Goal: Task Accomplishment & Management: Use online tool/utility

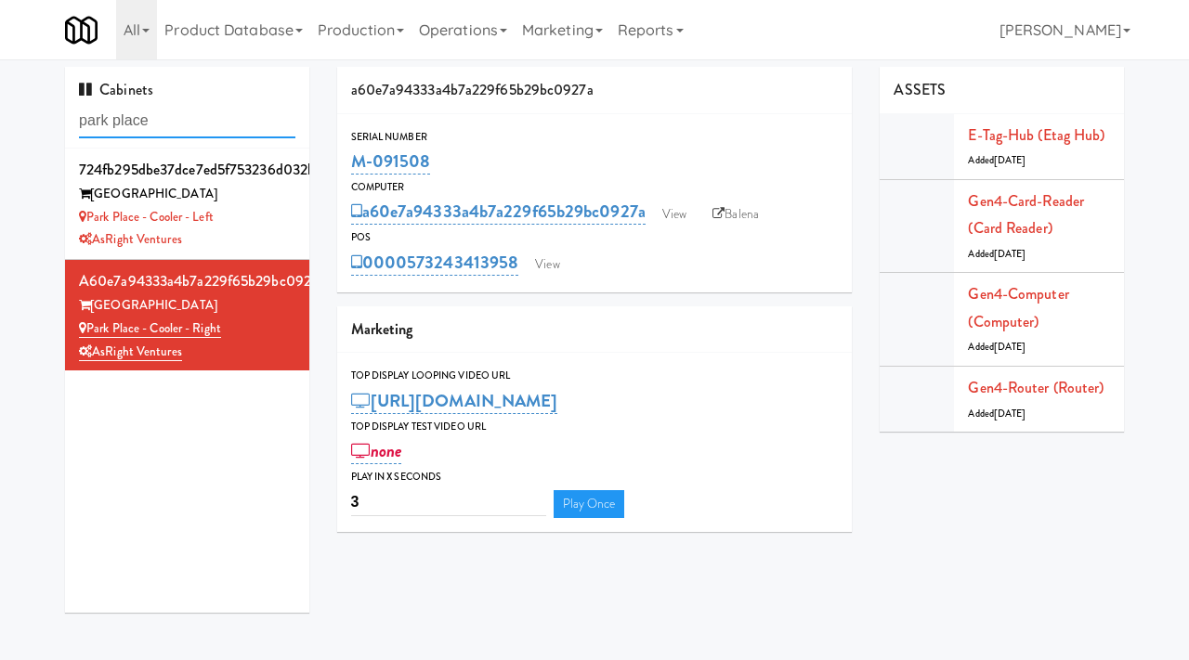
drag, startPoint x: 179, startPoint y: 127, endPoint x: 30, endPoint y: 114, distance: 150.1
click at [30, 114] on div "Cabinets park place 724fb295dbe37dce7ed5f753236d032b [GEOGRAPHIC_DATA] Place - …" at bounding box center [594, 347] width 1189 height 560
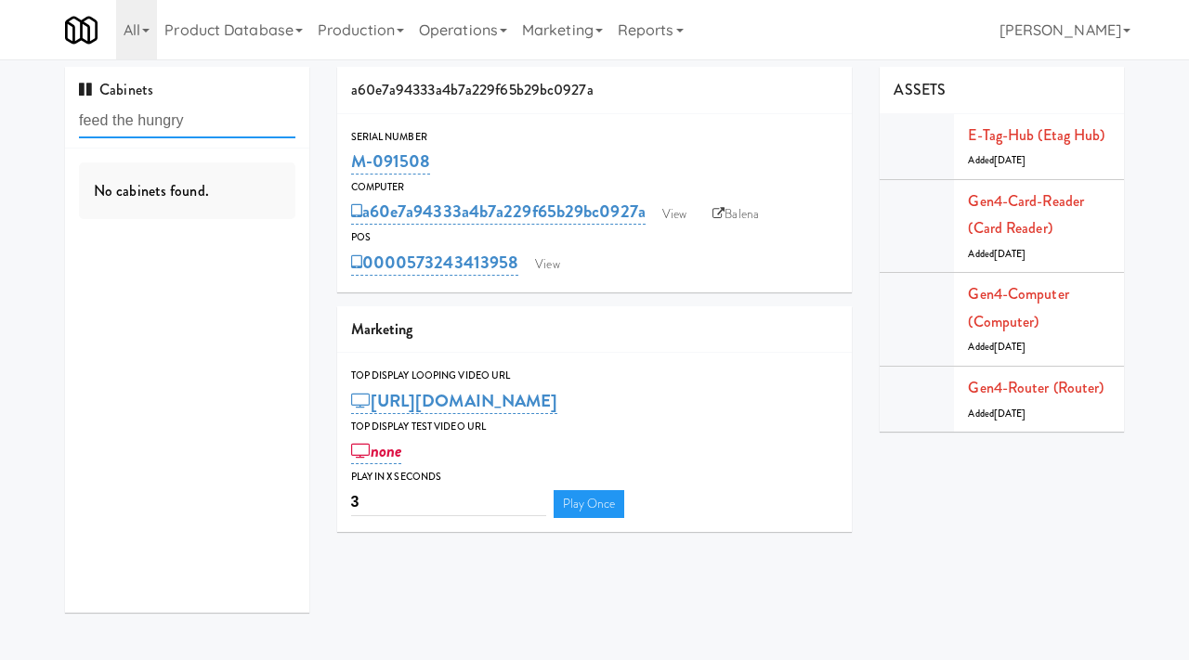
drag, startPoint x: 204, startPoint y: 127, endPoint x: 39, endPoint y: 94, distance: 168.7
click at [39, 94] on div "Cabinets feed the hungry No cabinets found. a60e7a94333a4b7a229f65b29bc0927a Se…" at bounding box center [594, 347] width 1189 height 560
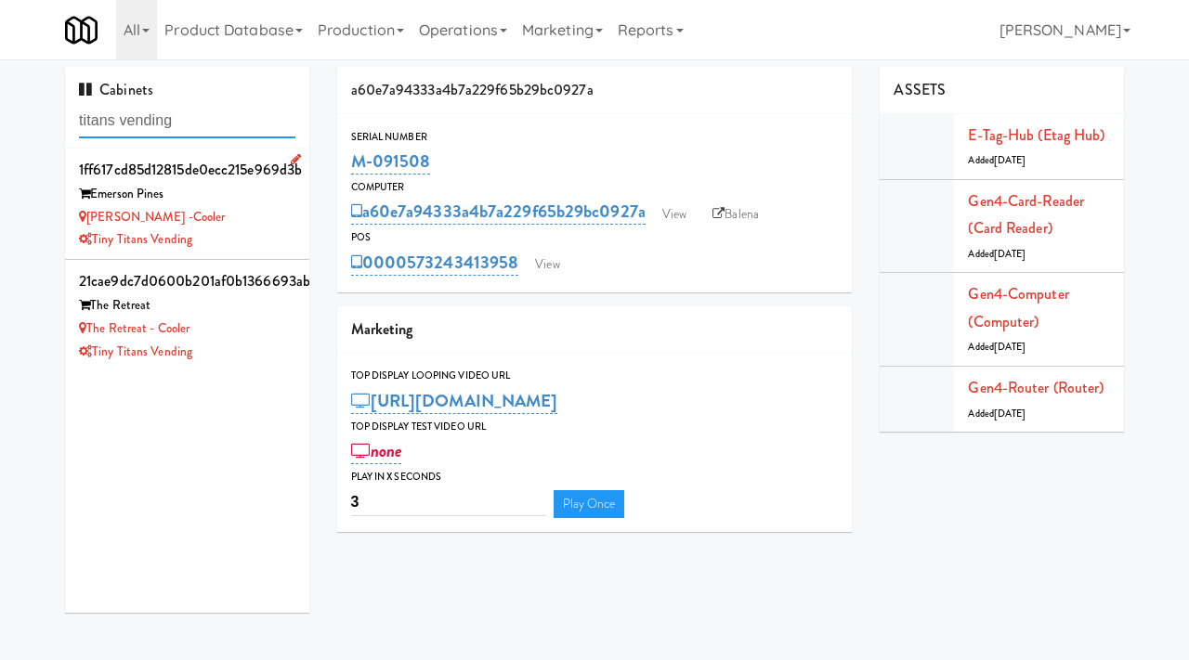
type input "titans vending"
click at [231, 253] on li "1ff617cd85d12815de0ecc215e969d3b Emerson Pines Emerson Pines -Cooler Tiny Titan…" at bounding box center [187, 204] width 244 height 111
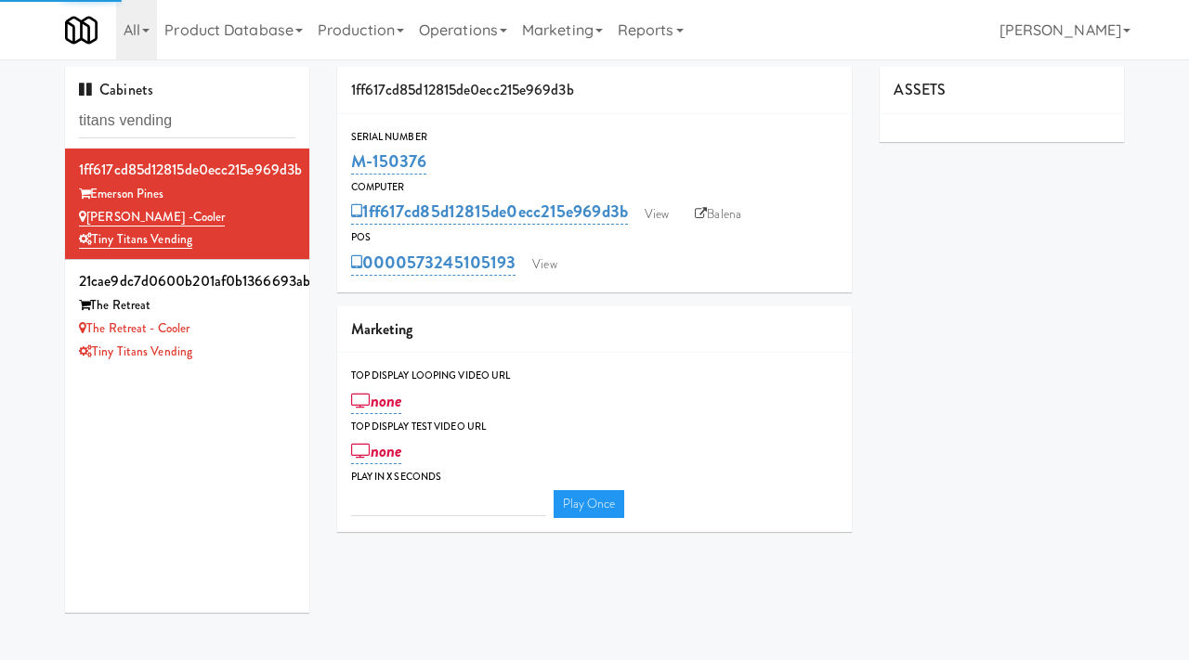
type input "3"
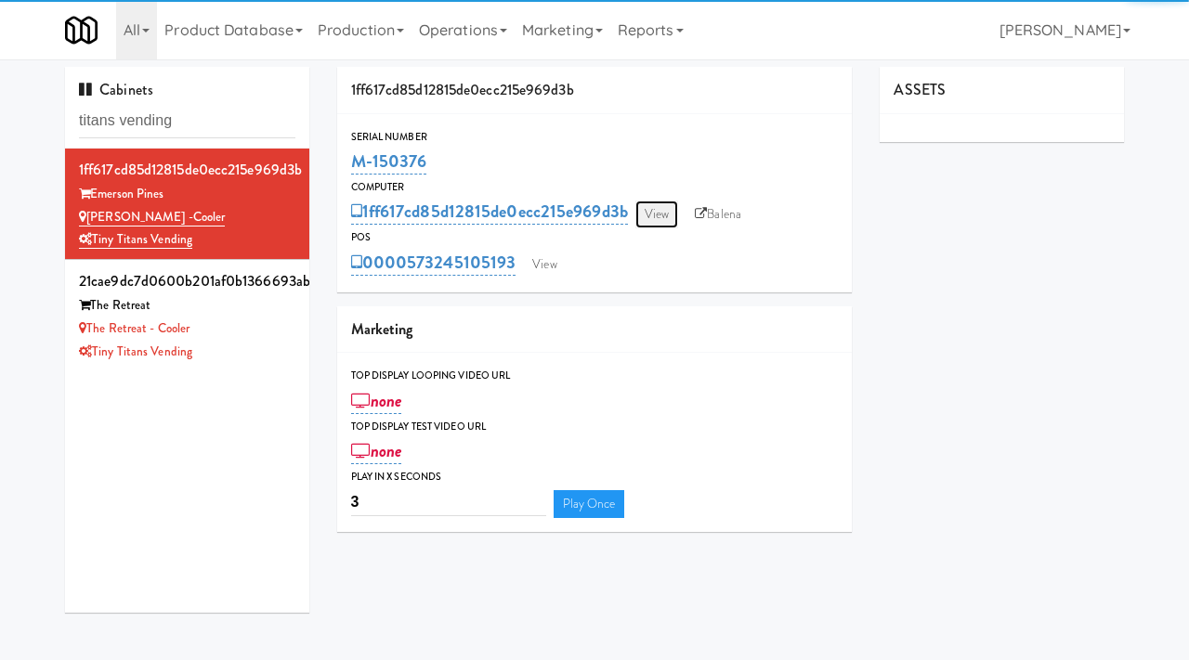
click at [657, 217] on link "View" at bounding box center [656, 215] width 43 height 28
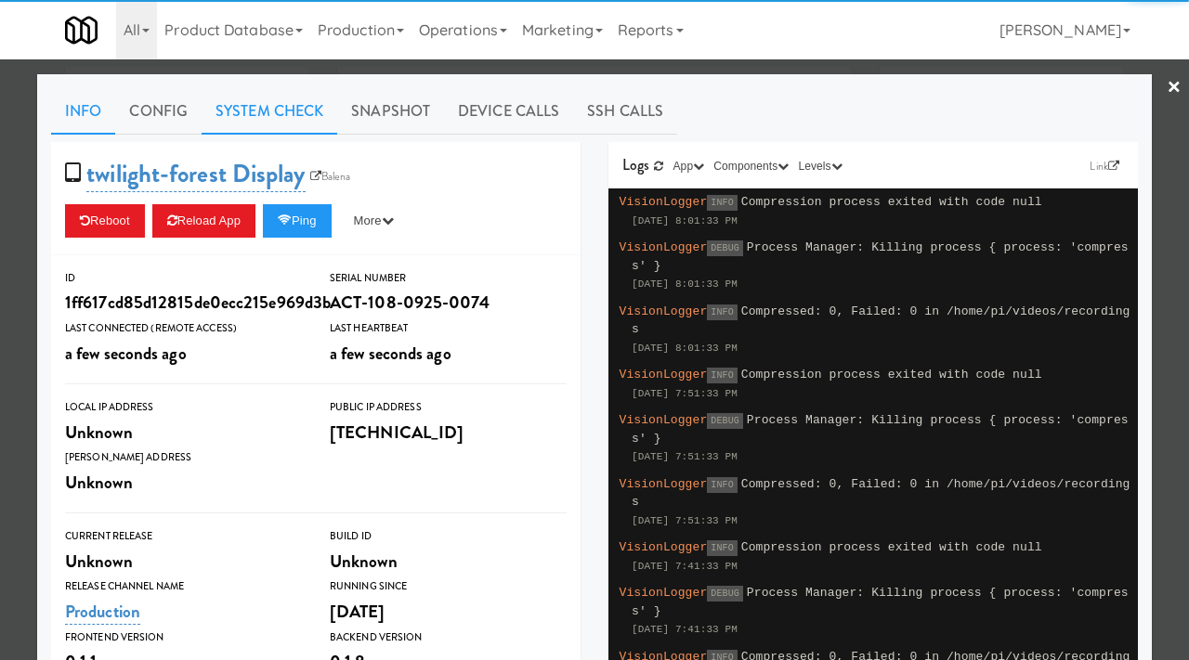
click at [273, 111] on link "System Check" at bounding box center [270, 111] width 136 height 46
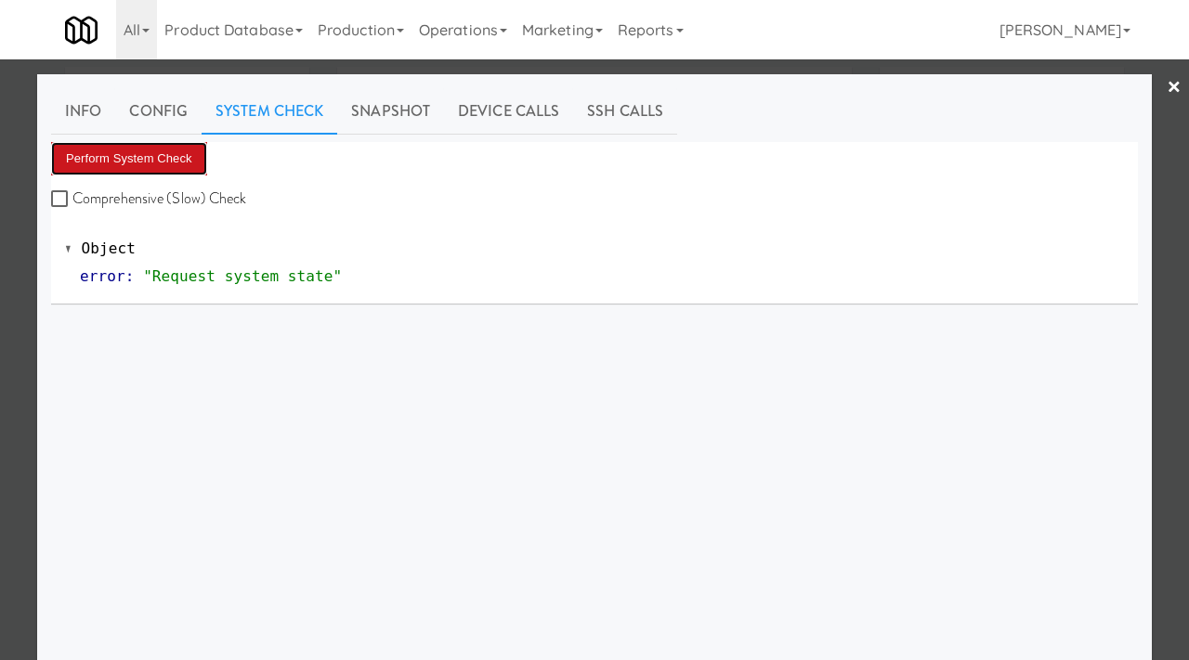
click at [156, 165] on button "Perform System Check" at bounding box center [129, 158] width 156 height 33
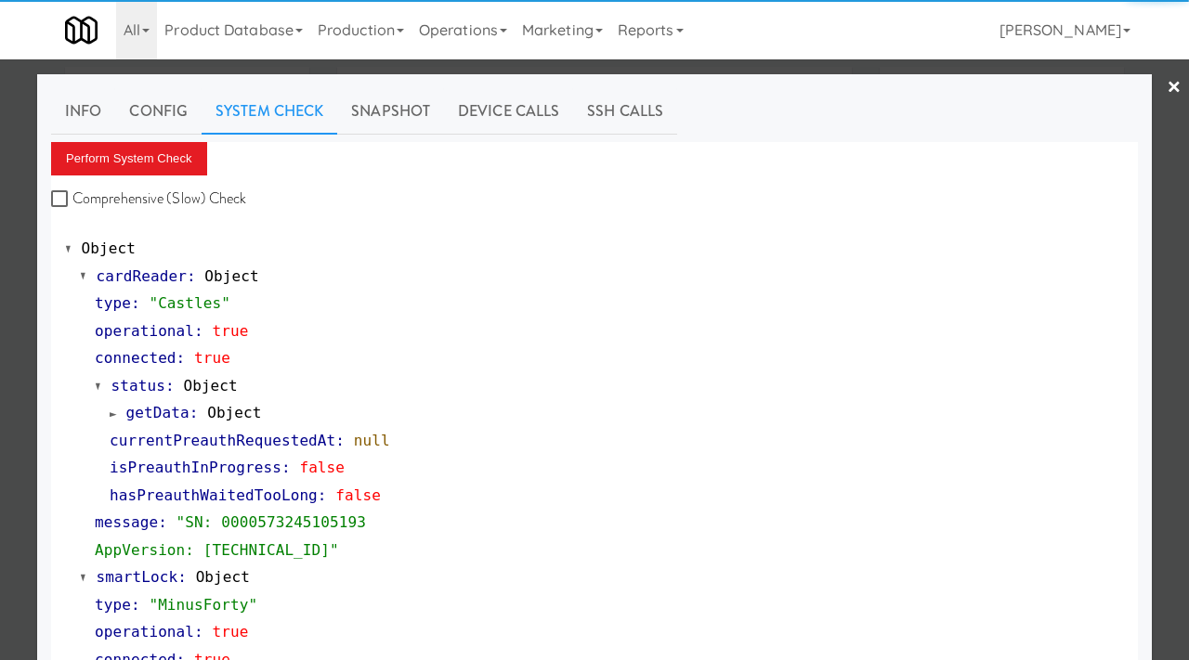
click at [325, 195] on div "Comprehensive (Slow) Check" at bounding box center [590, 199] width 1079 height 28
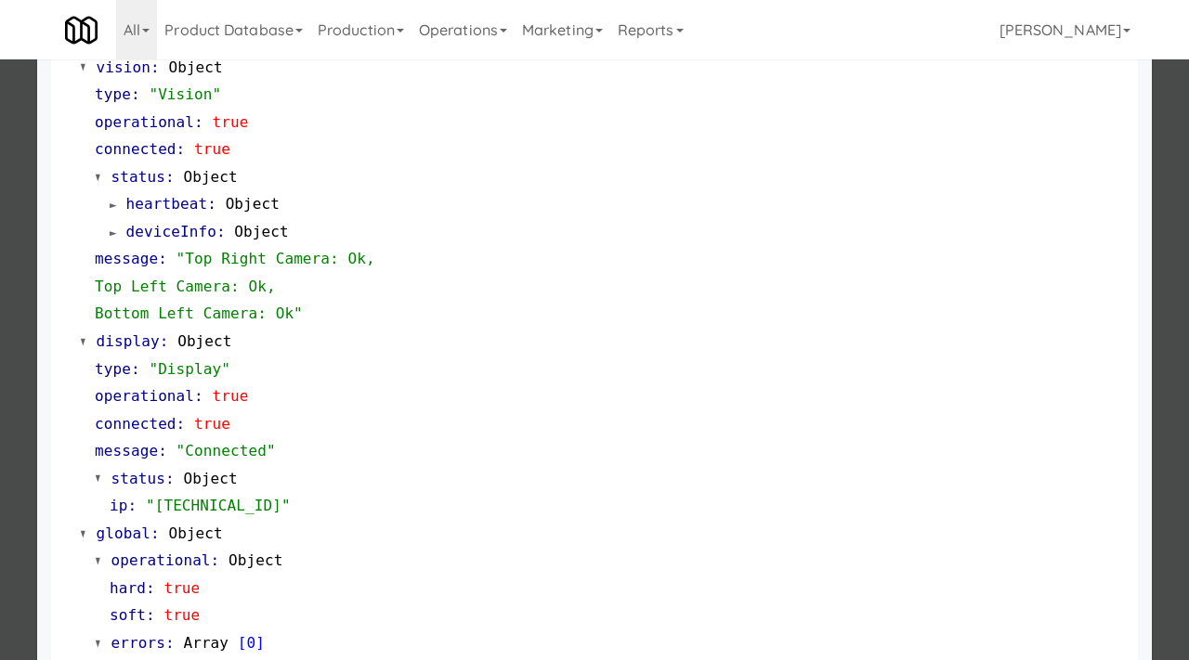
scroll to position [782, 0]
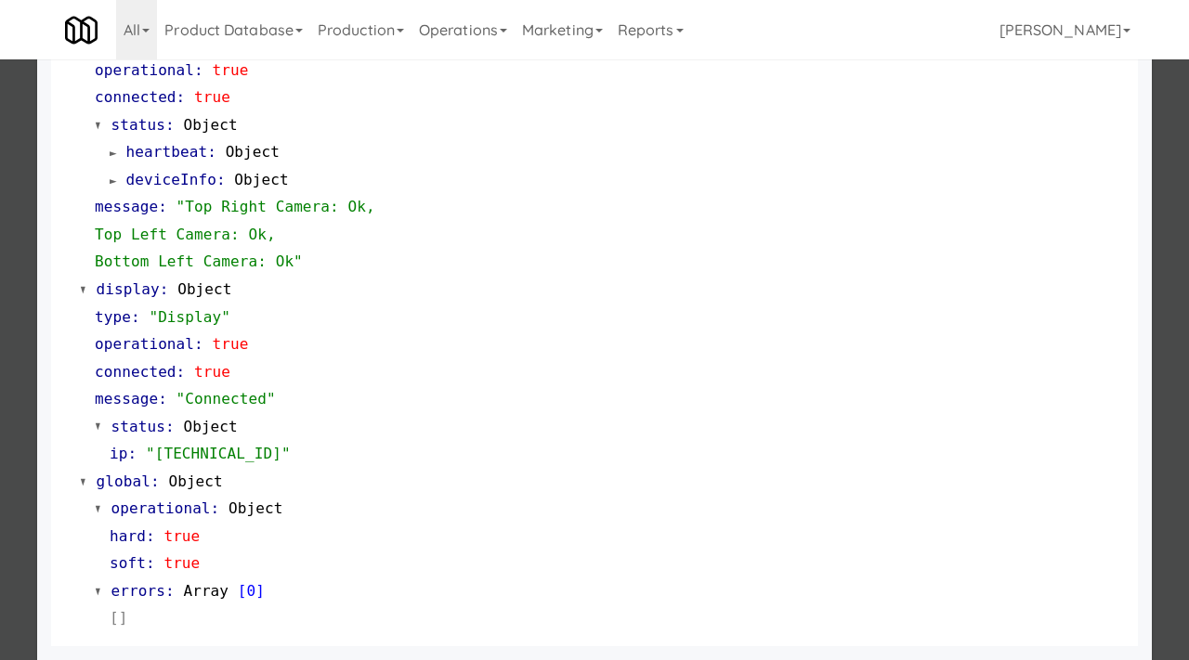
click at [0, 394] on div at bounding box center [594, 330] width 1189 height 660
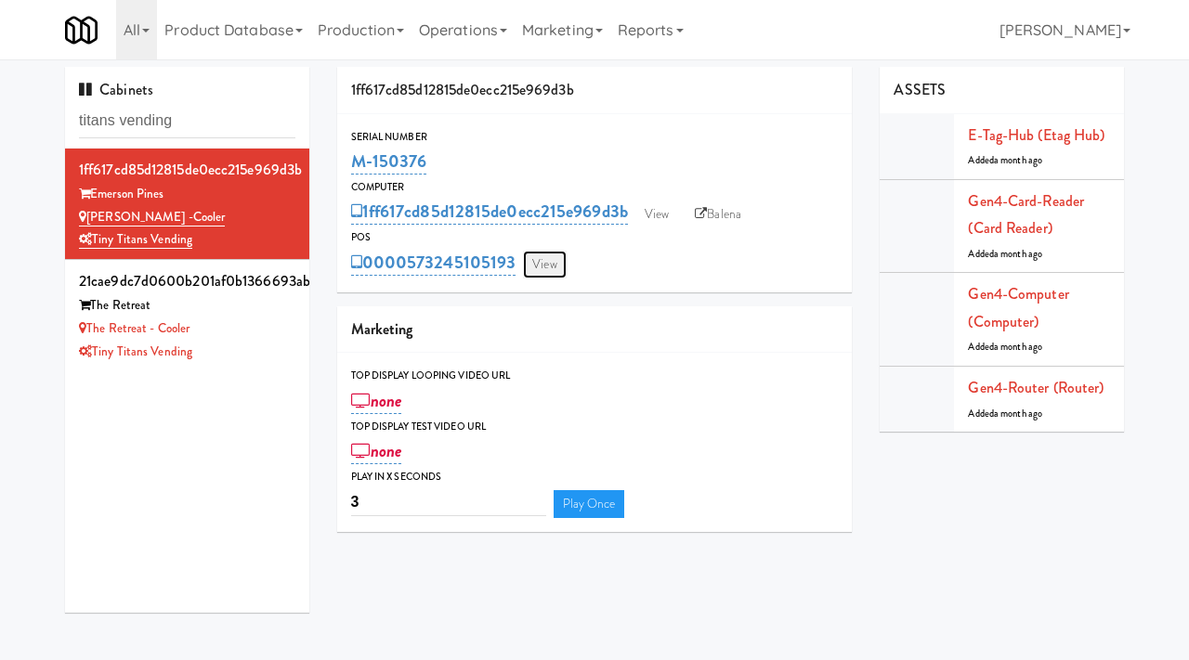
click at [552, 267] on link "View" at bounding box center [544, 265] width 43 height 28
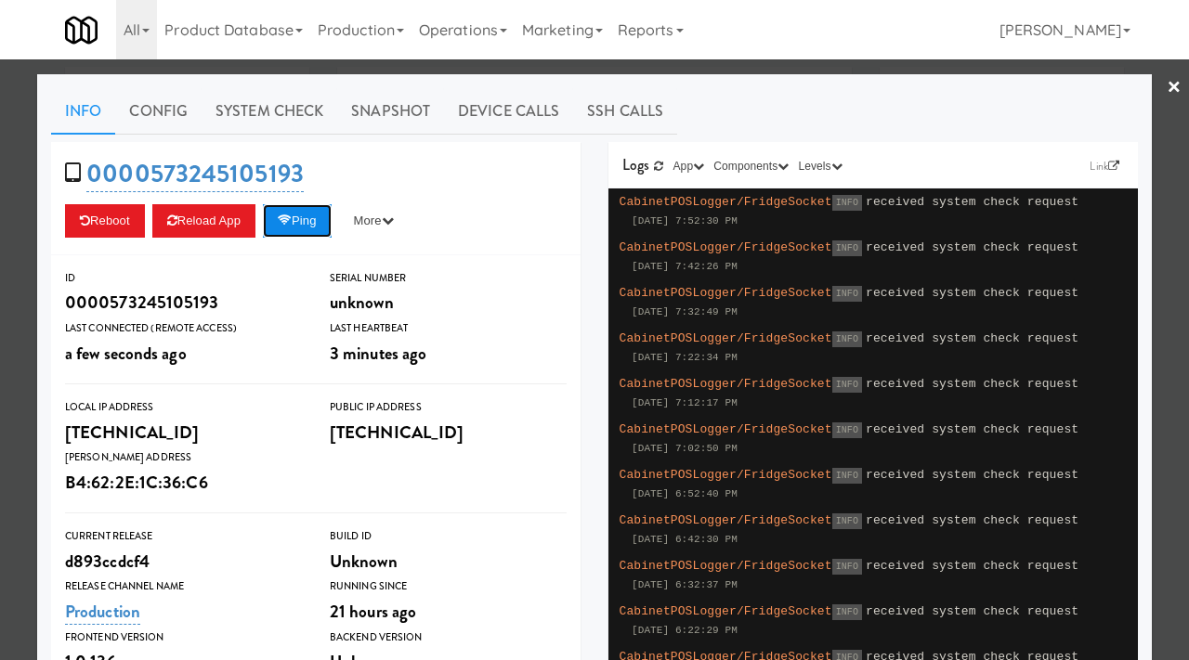
click at [299, 234] on button "Ping" at bounding box center [297, 220] width 69 height 33
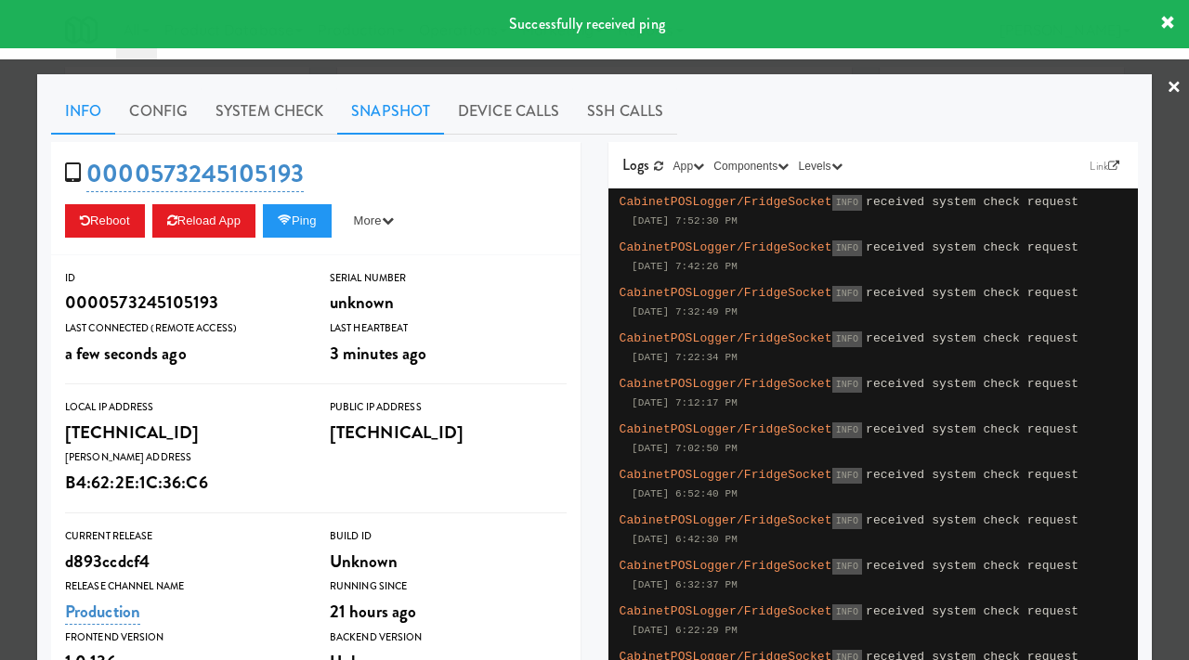
click at [416, 111] on link "Snapshot" at bounding box center [390, 111] width 107 height 46
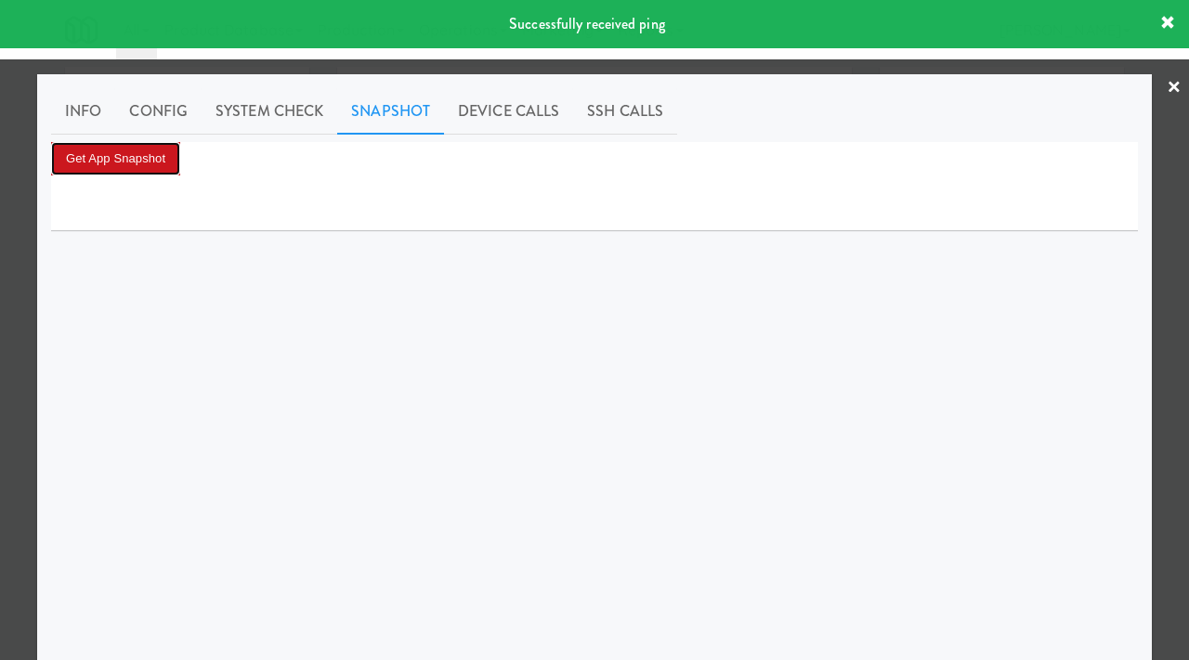
click at [109, 158] on button "Get App Snapshot" at bounding box center [115, 158] width 129 height 33
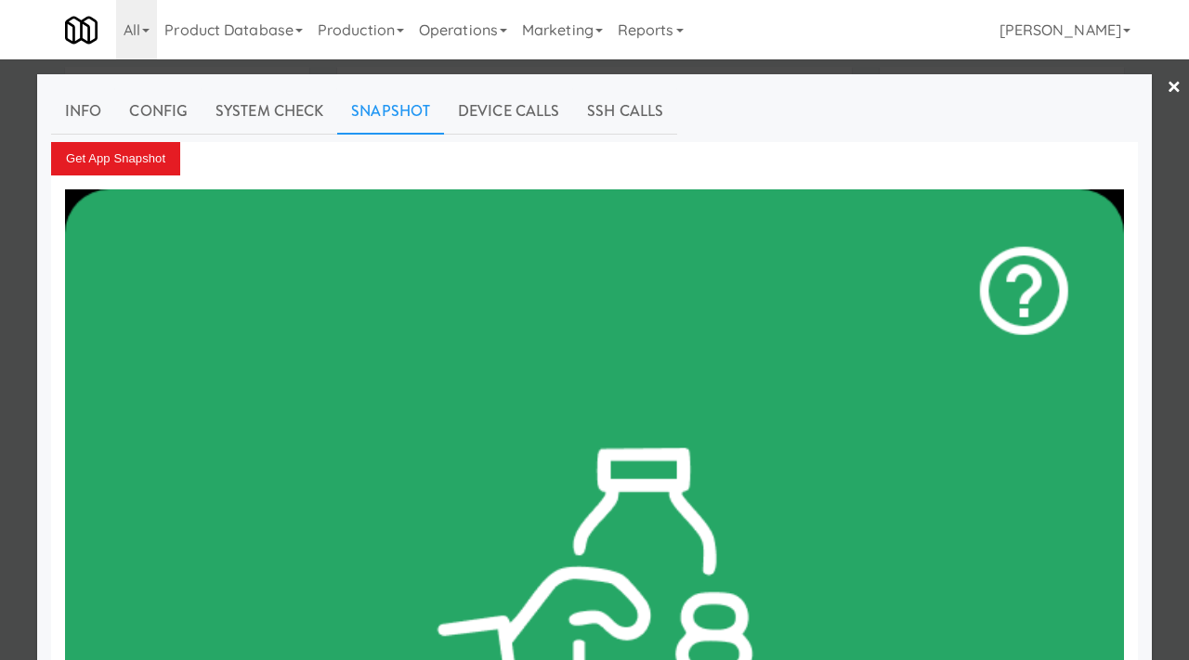
click at [14, 232] on div at bounding box center [594, 330] width 1189 height 660
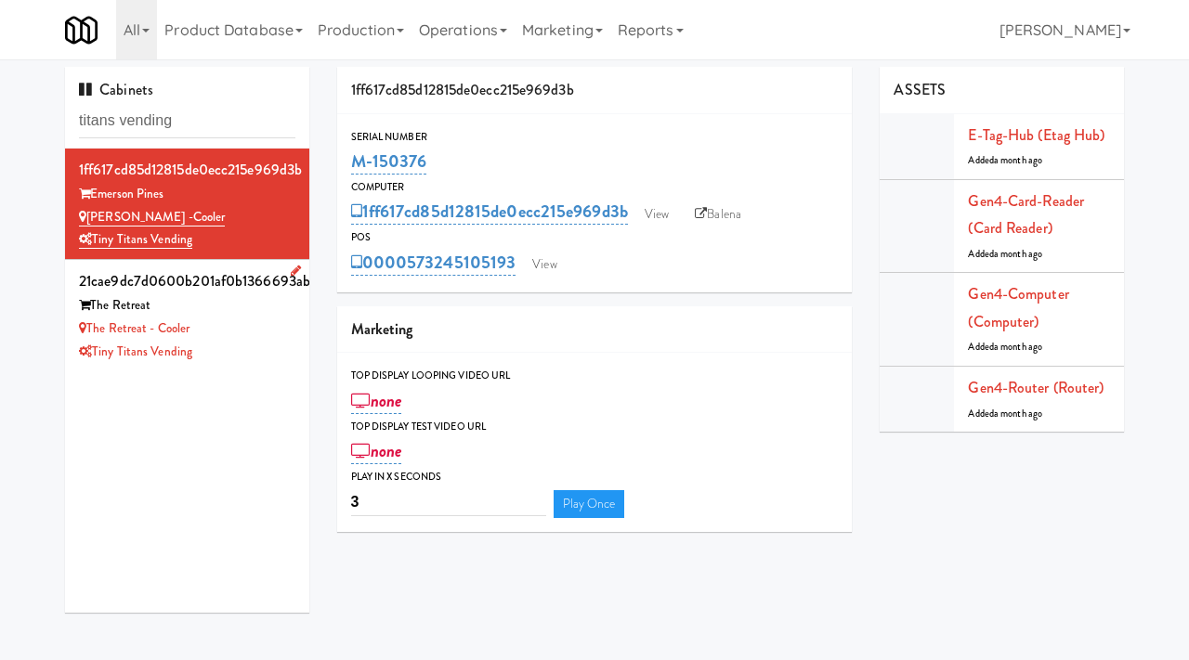
click at [246, 316] on div "The Retreat" at bounding box center [187, 305] width 216 height 23
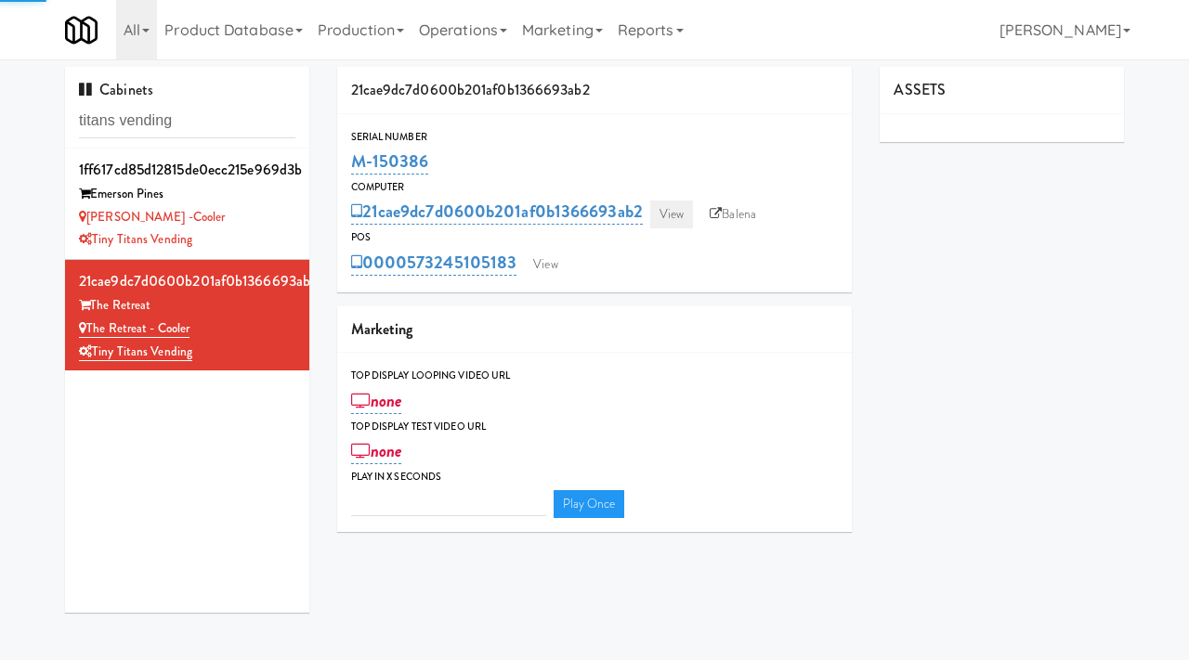
type input "3"
click at [680, 226] on link "View" at bounding box center [671, 215] width 43 height 28
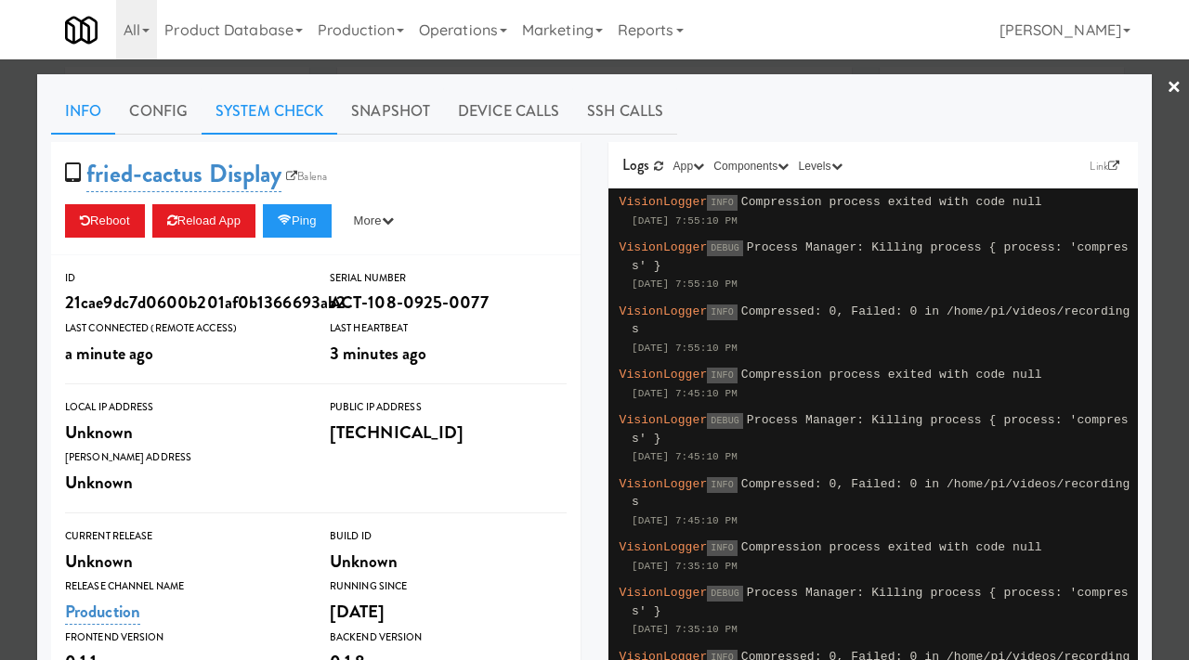
click at [284, 124] on link "System Check" at bounding box center [270, 111] width 136 height 46
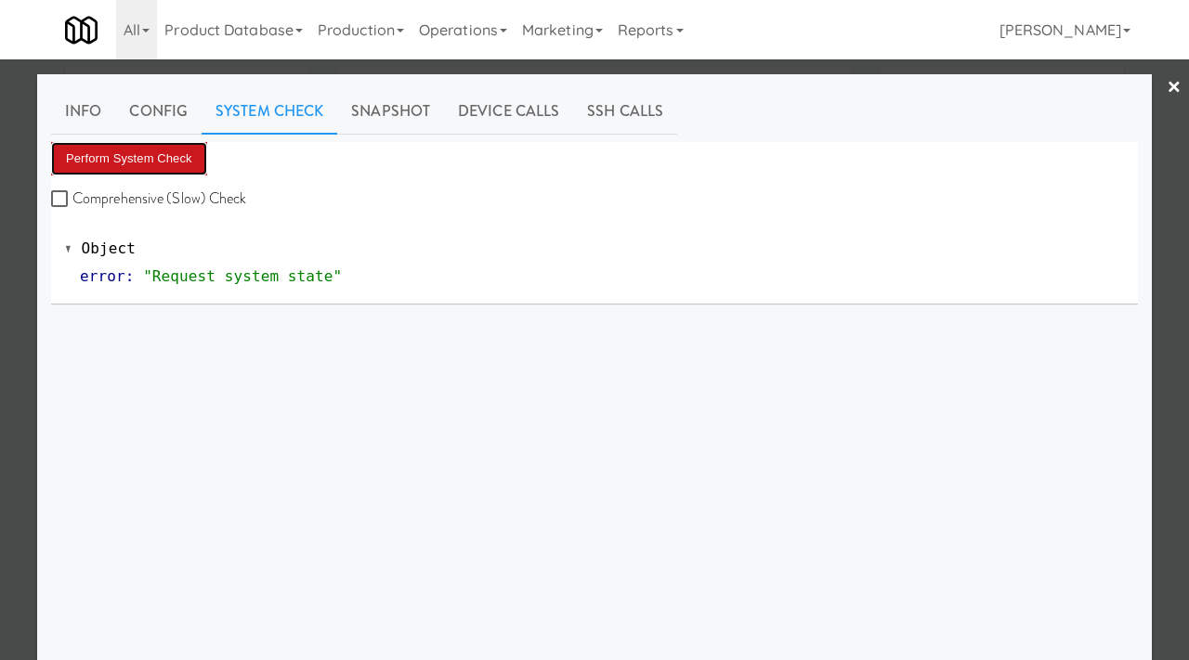
click at [173, 165] on button "Perform System Check" at bounding box center [129, 158] width 156 height 33
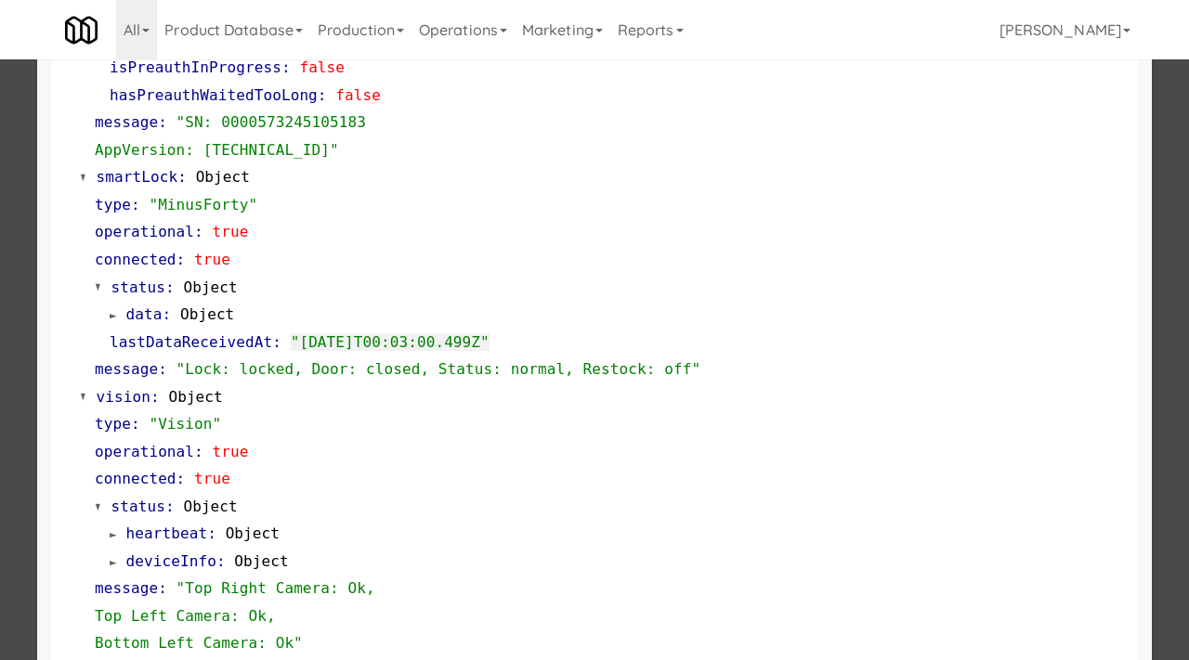
scroll to position [782, 0]
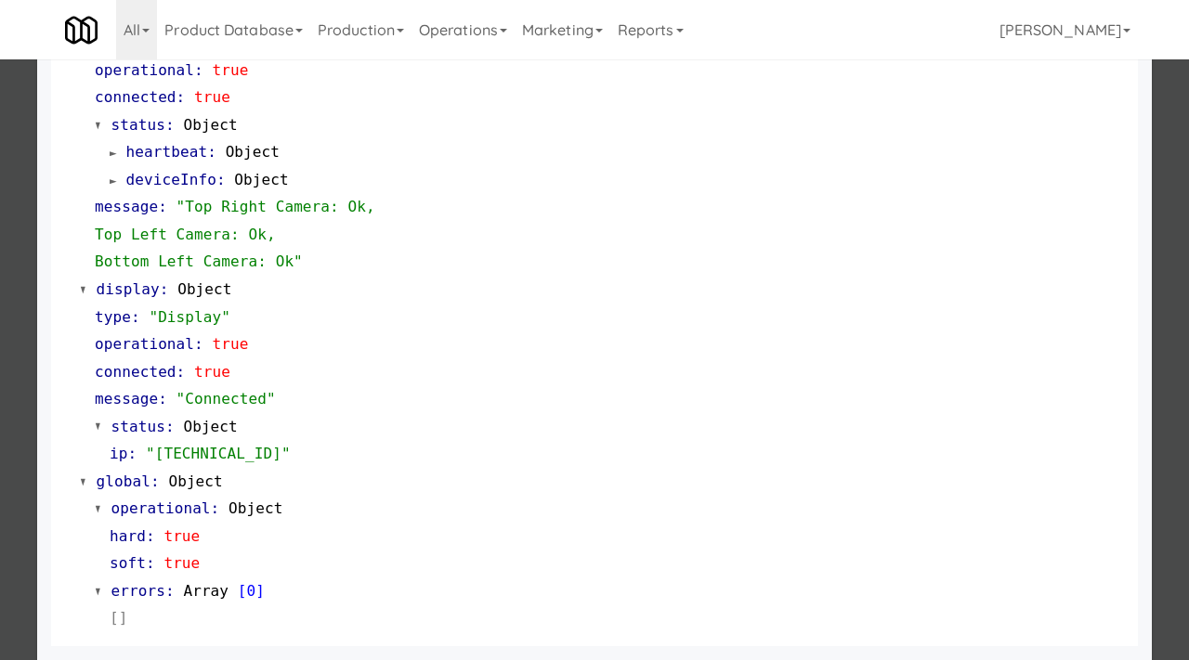
click at [0, 446] on div at bounding box center [594, 330] width 1189 height 660
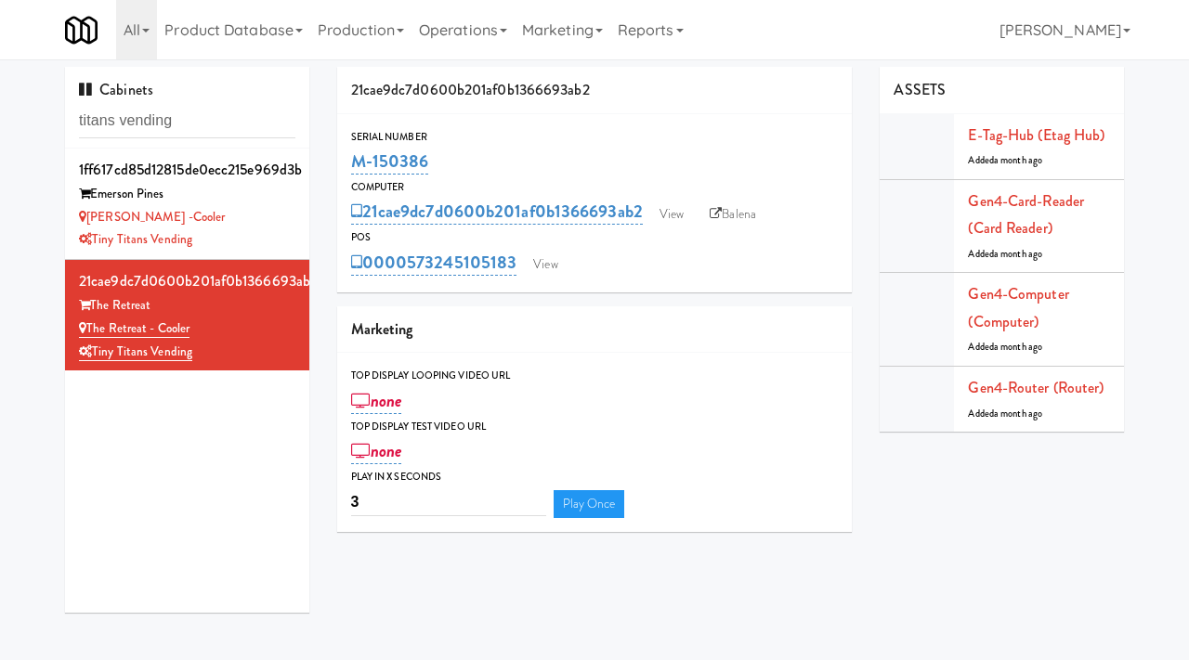
click at [535, 280] on div "Serial Number M-150386 Computer 21cae9dc7d0600b201af0b1366693ab2 View Balena PO…" at bounding box center [594, 203] width 515 height 178
click at [542, 266] on link "View" at bounding box center [545, 265] width 43 height 28
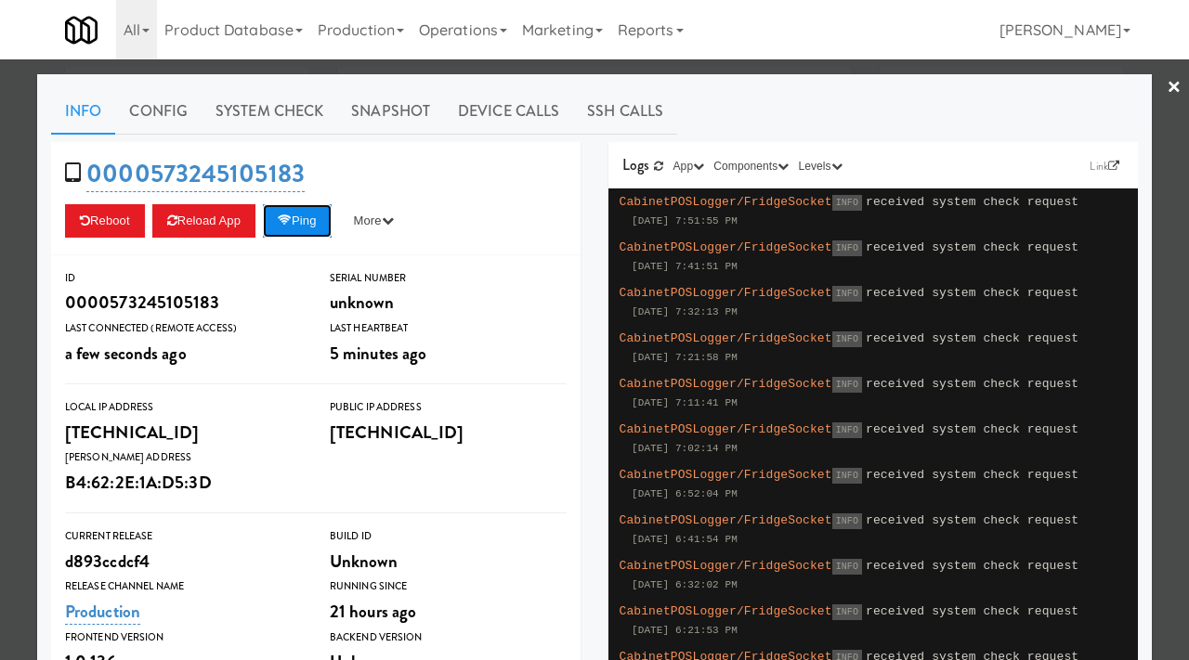
click at [292, 224] on icon at bounding box center [285, 221] width 14 height 12
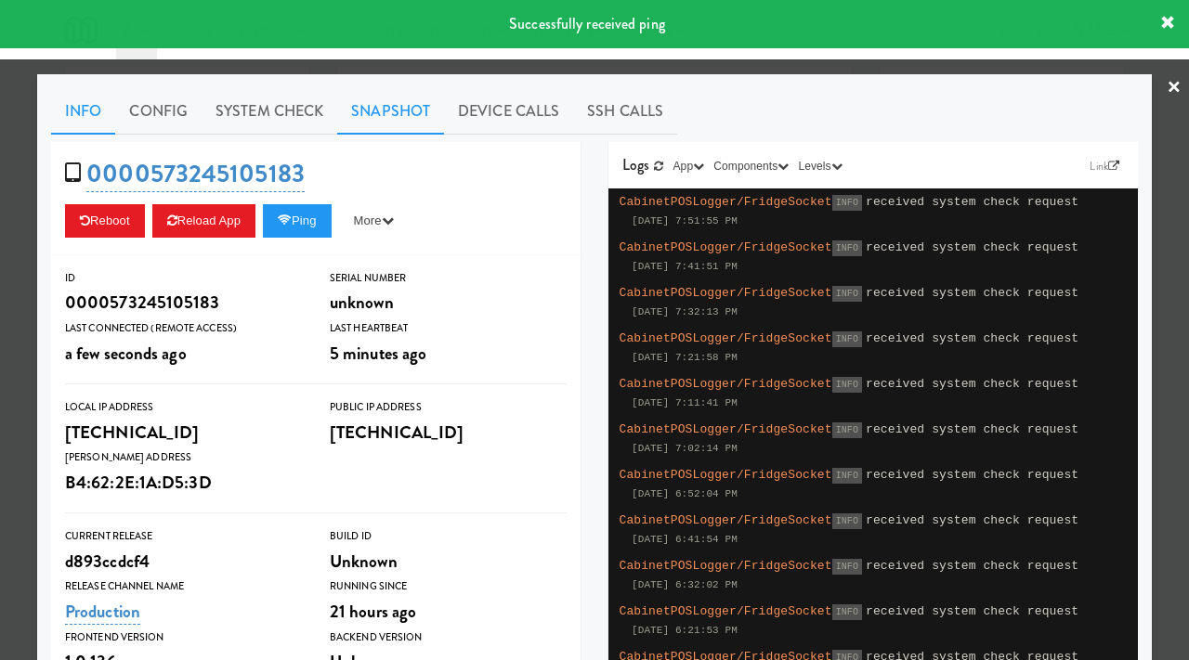
click at [381, 94] on link "Snapshot" at bounding box center [390, 111] width 107 height 46
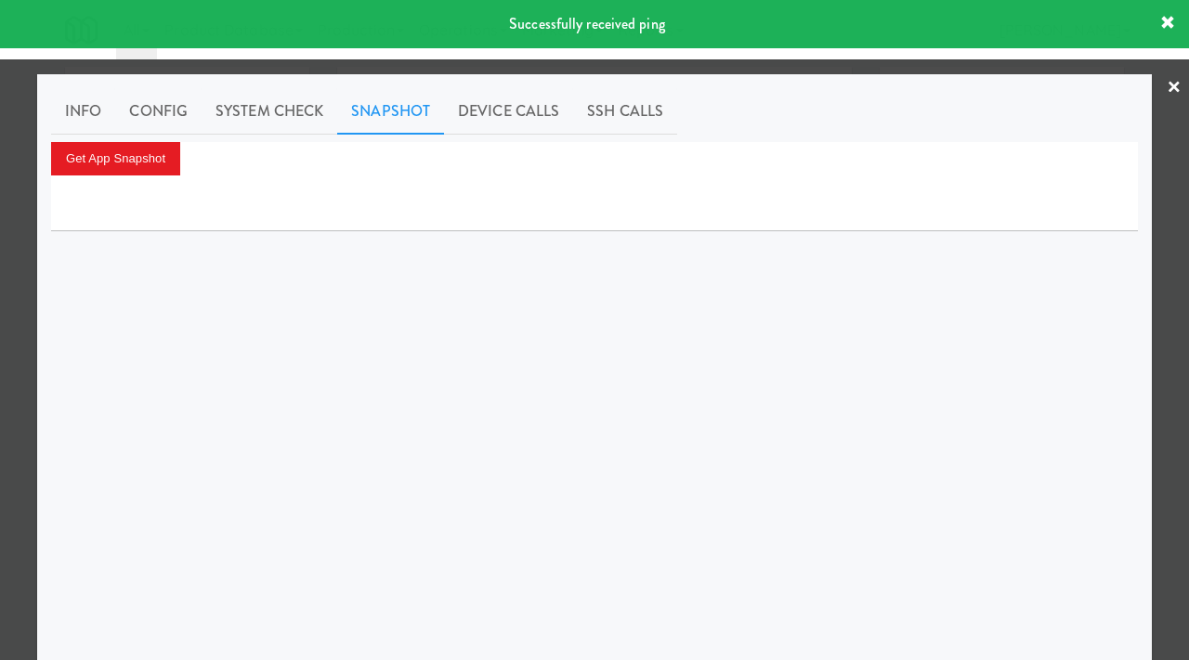
click at [198, 158] on div "Get App Snapshot" at bounding box center [594, 158] width 1087 height 33
click at [187, 158] on div "Get App Snapshot" at bounding box center [594, 158] width 1087 height 33
click at [162, 156] on button "Get App Snapshot" at bounding box center [115, 158] width 129 height 33
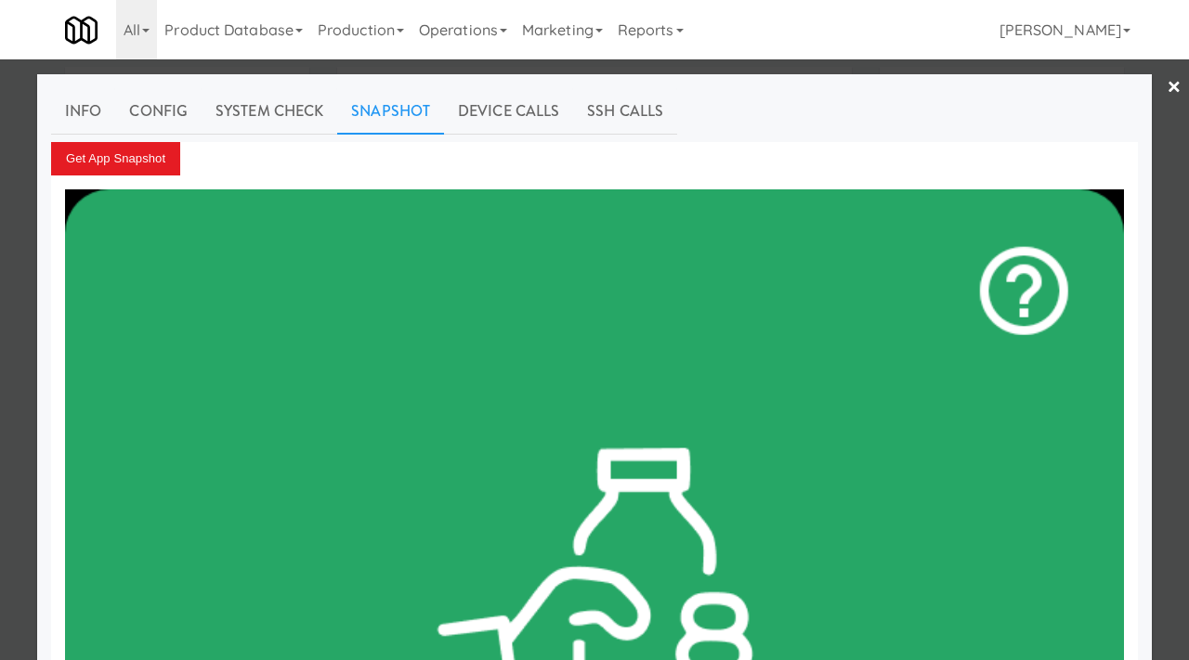
click at [0, 187] on div at bounding box center [594, 330] width 1189 height 660
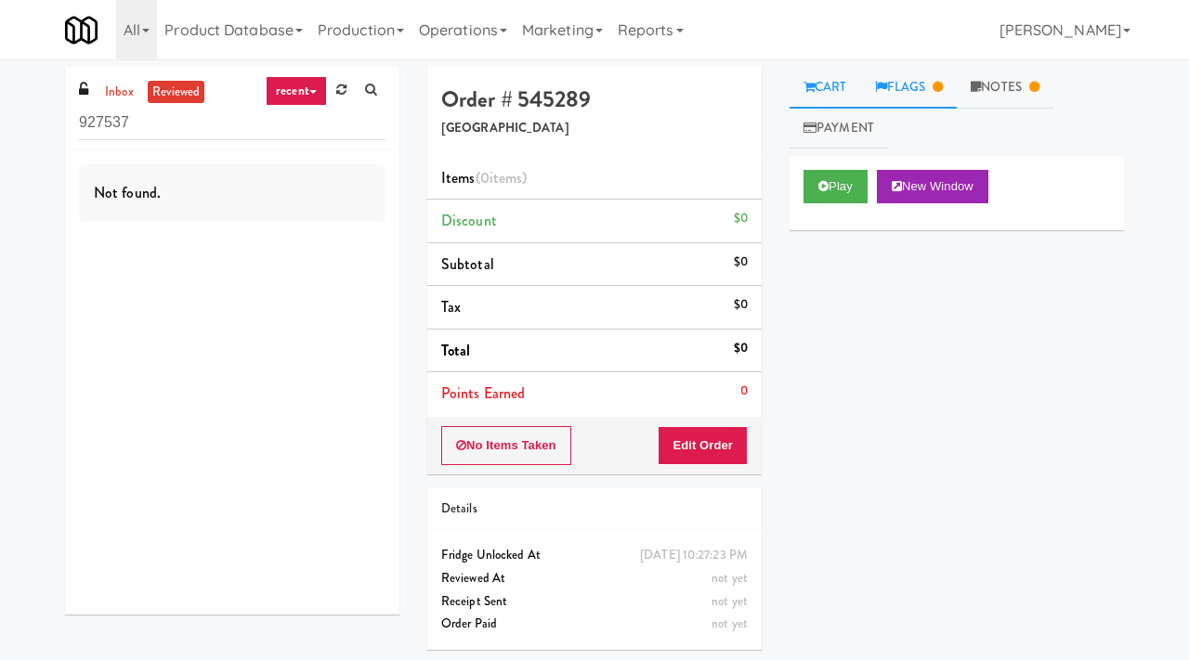
click at [926, 91] on link "Flags" at bounding box center [909, 88] width 97 height 42
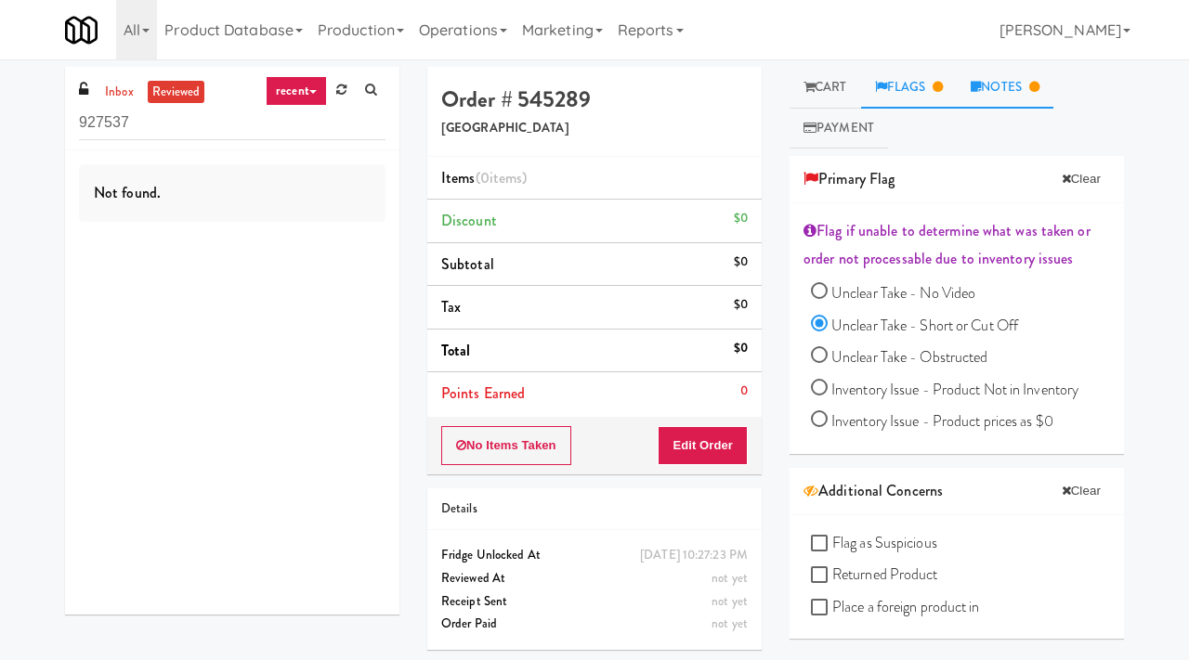
click at [999, 98] on link "Notes" at bounding box center [1005, 88] width 97 height 42
